Goal: Task Accomplishment & Management: Use online tool/utility

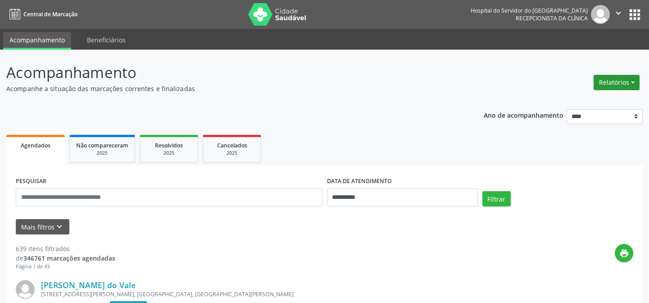
click at [620, 75] on button "Relatórios" at bounding box center [617, 82] width 46 height 15
click at [613, 99] on link "Agendamentos" at bounding box center [593, 101] width 97 height 13
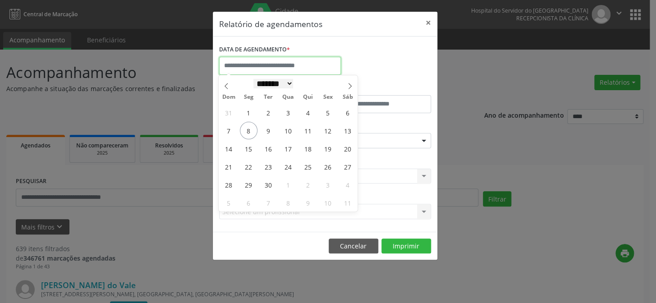
click at [265, 70] on input "text" at bounding box center [280, 66] width 122 height 18
click at [246, 134] on span "8" at bounding box center [249, 131] width 18 height 18
type input "**********"
click at [246, 133] on span "8" at bounding box center [249, 131] width 18 height 18
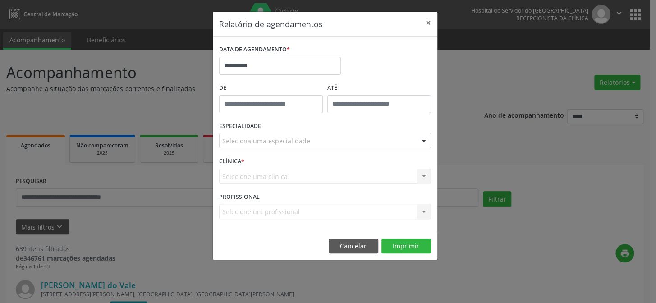
click at [297, 151] on div "ESPECIALIDADE Seleciona uma especialidade Todas as especialidades Alergologia A…" at bounding box center [325, 136] width 216 height 35
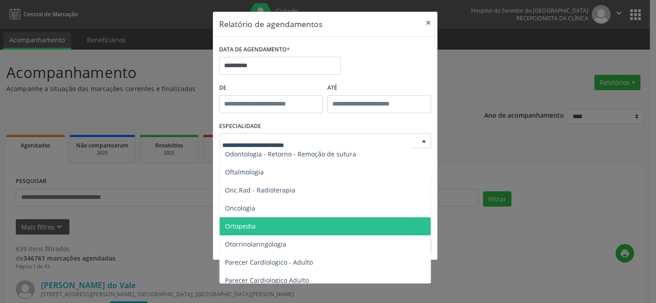
scroll to position [1270, 0]
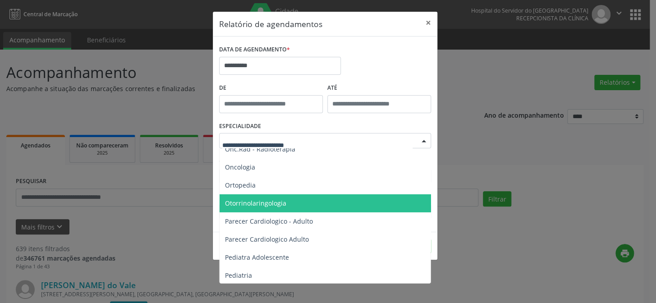
click at [345, 204] on span "Otorrinolaringologia" at bounding box center [325, 203] width 212 height 18
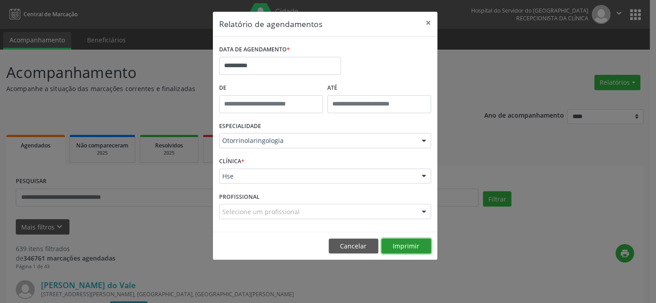
click at [400, 246] on button "Imprimir" at bounding box center [406, 245] width 50 height 15
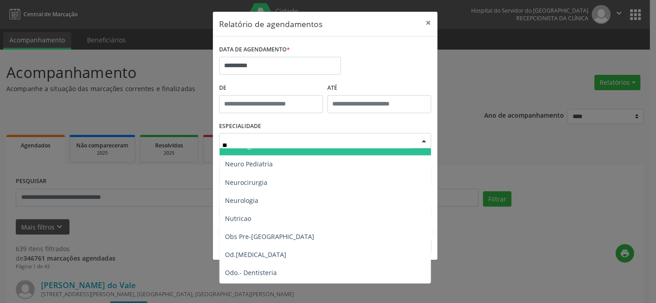
scroll to position [0, 0]
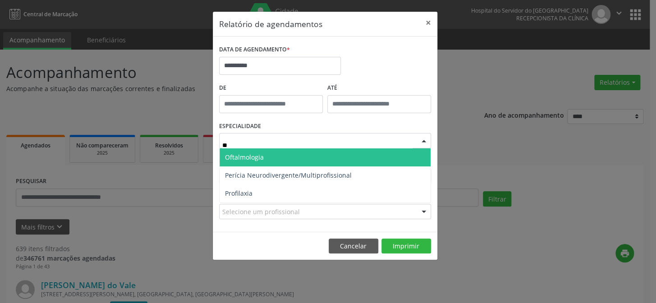
click at [279, 156] on span "Oftalmologia" at bounding box center [324, 157] width 211 height 18
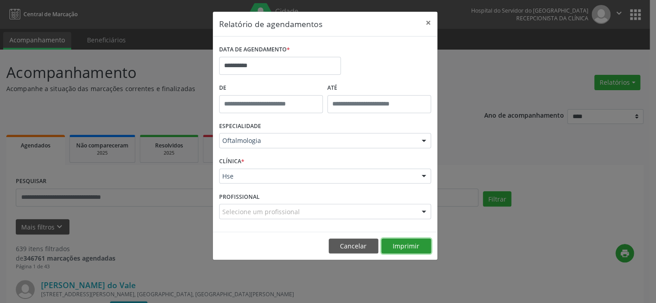
click at [401, 243] on button "Imprimir" at bounding box center [406, 245] width 50 height 15
click at [280, 146] on div "Oftalmologia" at bounding box center [325, 140] width 212 height 15
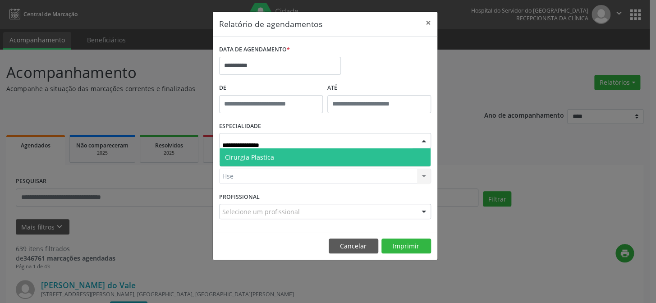
type input "**********"
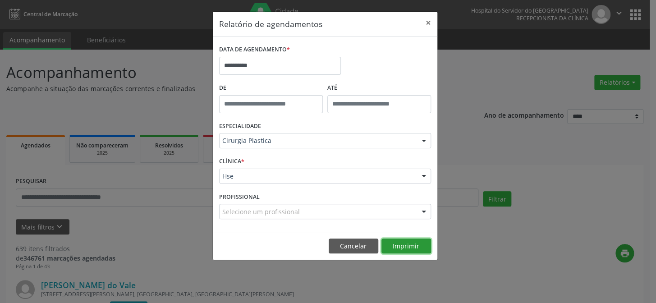
click at [410, 240] on button "Imprimir" at bounding box center [406, 245] width 50 height 15
